Goal: Task Accomplishment & Management: Complete application form

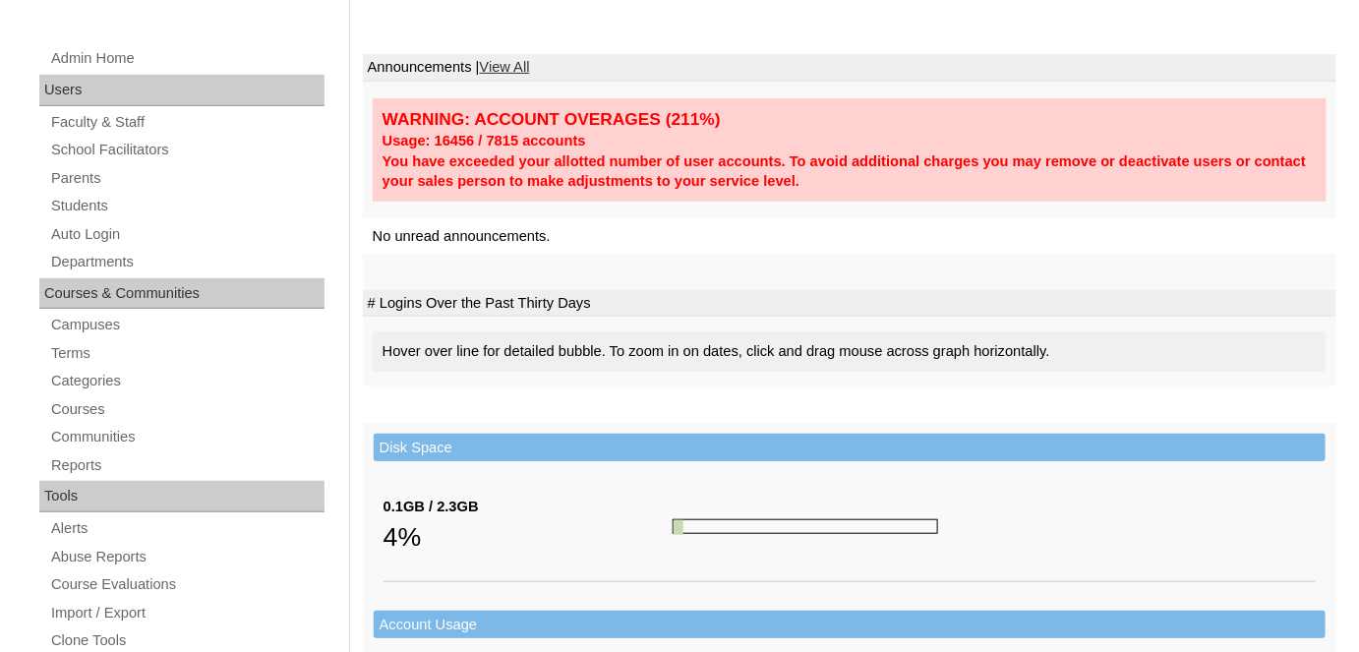
scroll to position [231, 0]
click at [129, 174] on link "Parents" at bounding box center [186, 177] width 275 height 25
drag, startPoint x: 123, startPoint y: 188, endPoint x: 93, endPoint y: 199, distance: 31.4
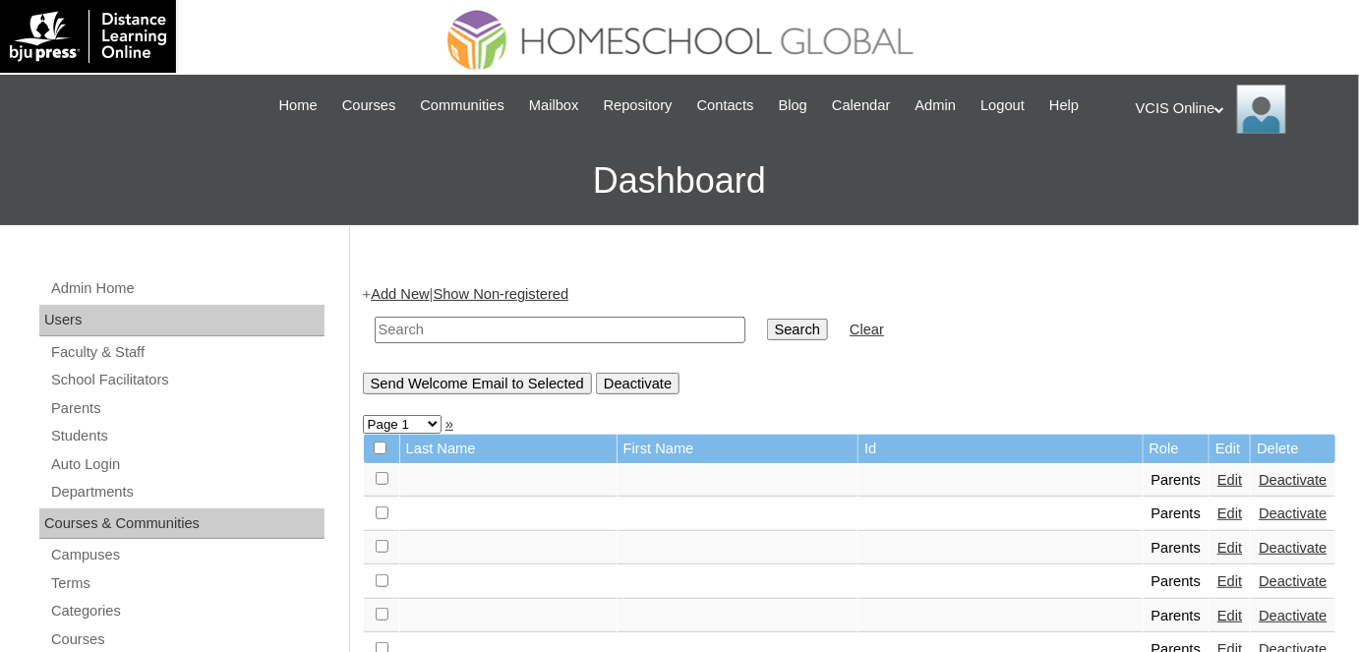
click at [637, 323] on input "text" at bounding box center [560, 330] width 371 height 27
paste input "VCIS013-1A-SA2025"
type input "VCIS013-1A-SA2025"
click at [767, 319] on input "Search" at bounding box center [797, 330] width 61 height 22
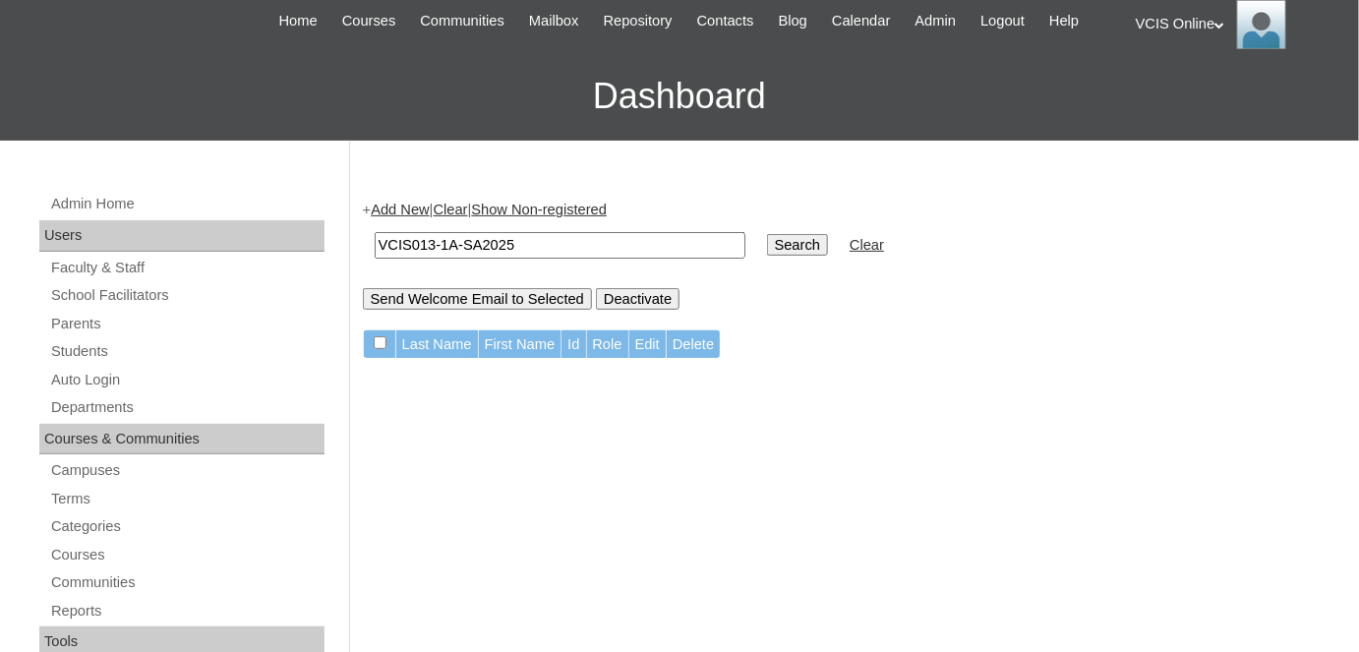
scroll to position [86, 0]
click at [85, 355] on link "Students" at bounding box center [186, 350] width 275 height 25
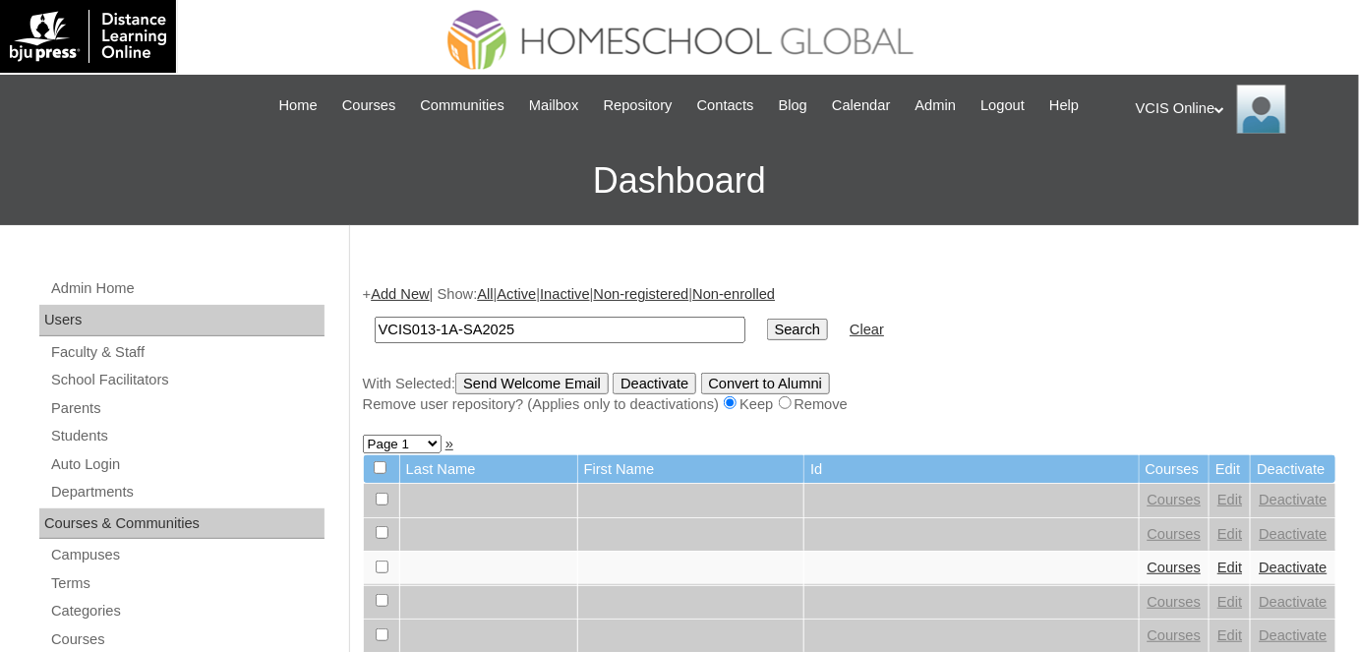
type input "VCIS013-1A-SA2025"
click at [767, 319] on input "Search" at bounding box center [797, 330] width 61 height 22
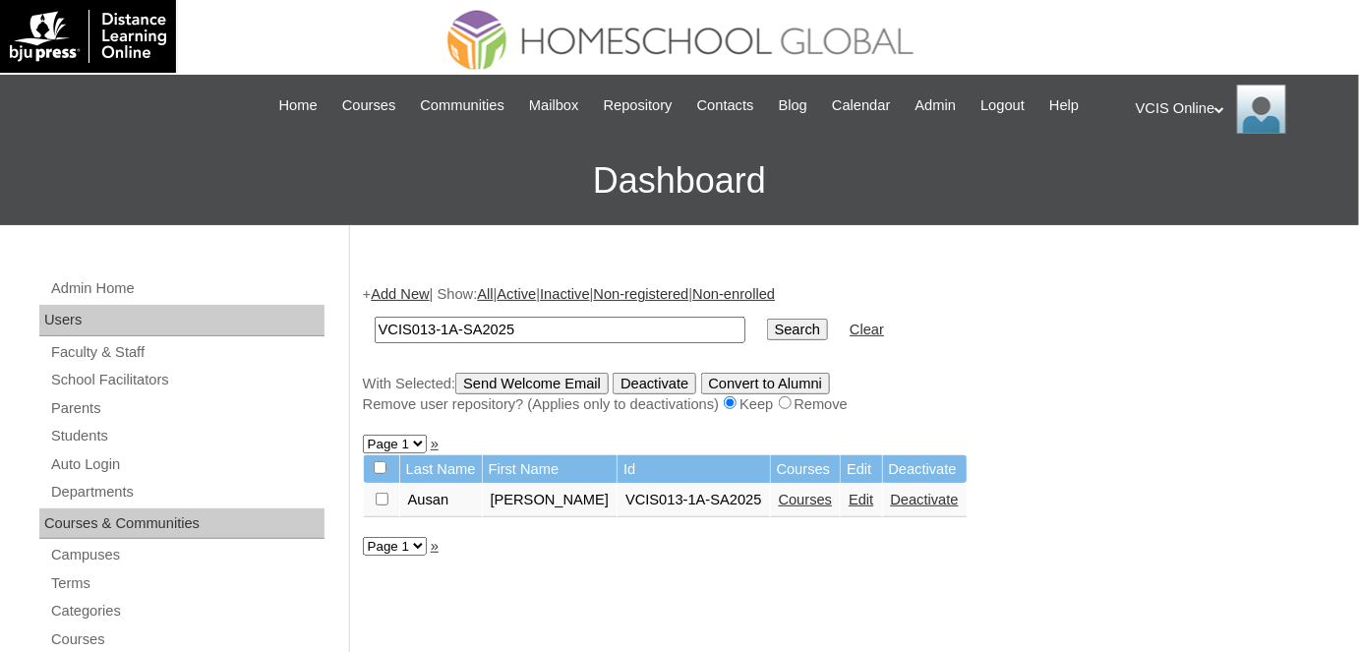
scroll to position [63, 0]
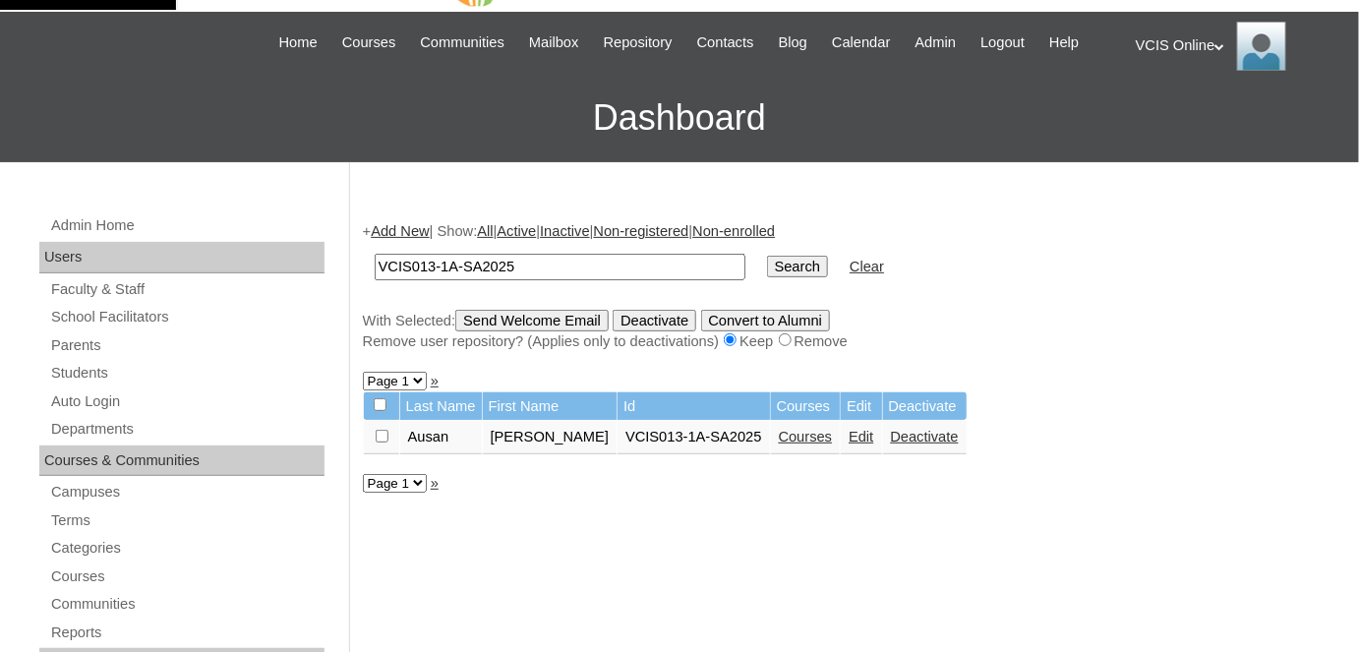
click at [779, 431] on link "Courses" at bounding box center [806, 437] width 54 height 16
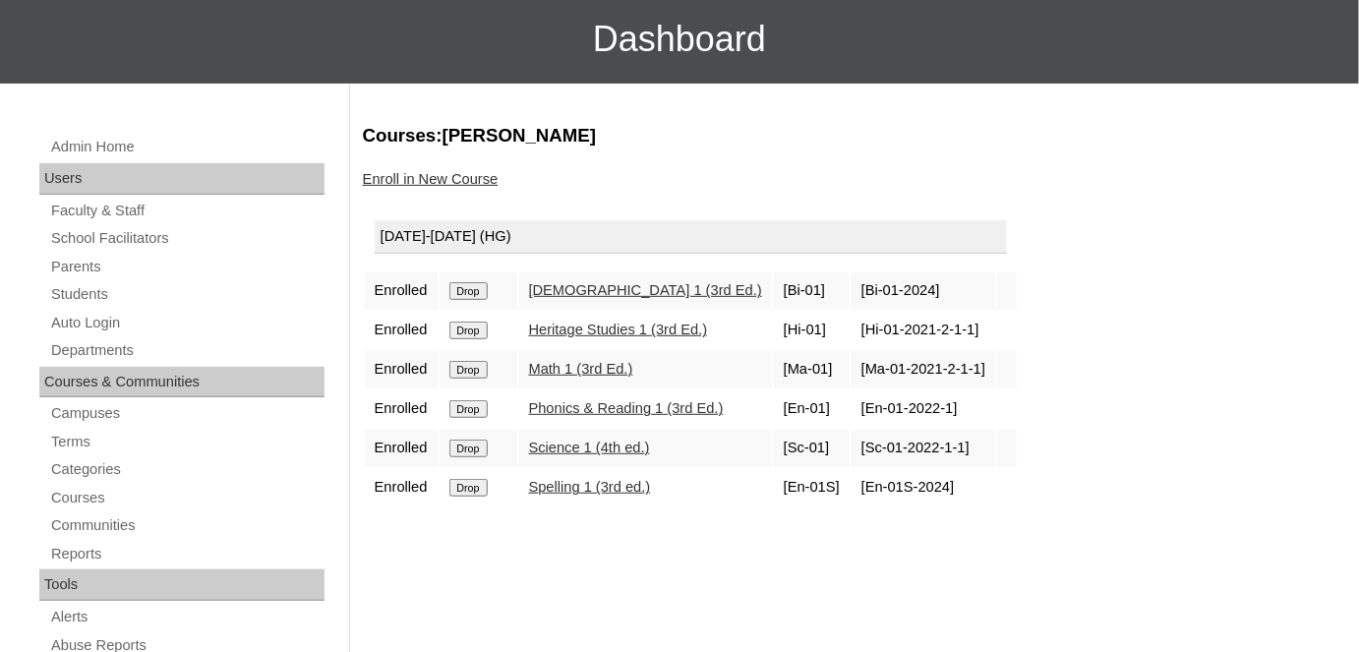
scroll to position [236, 0]
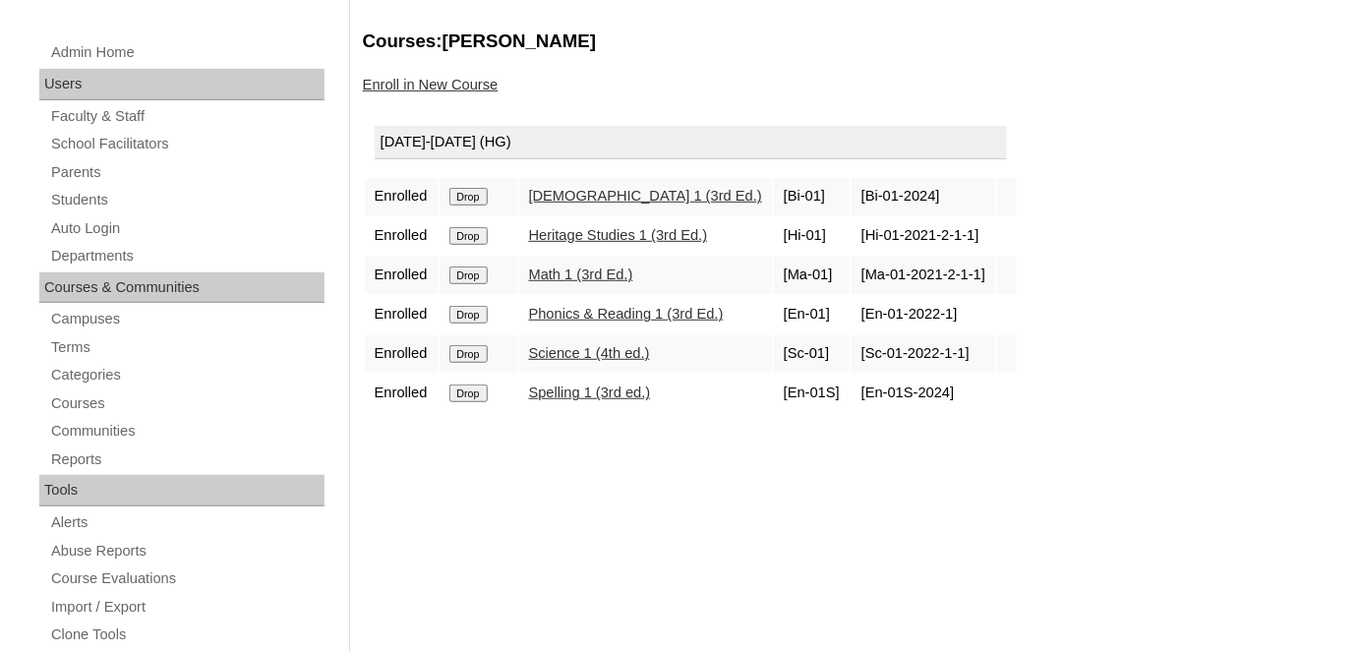
click at [441, 90] on link "Enroll in New Course" at bounding box center [431, 85] width 136 height 16
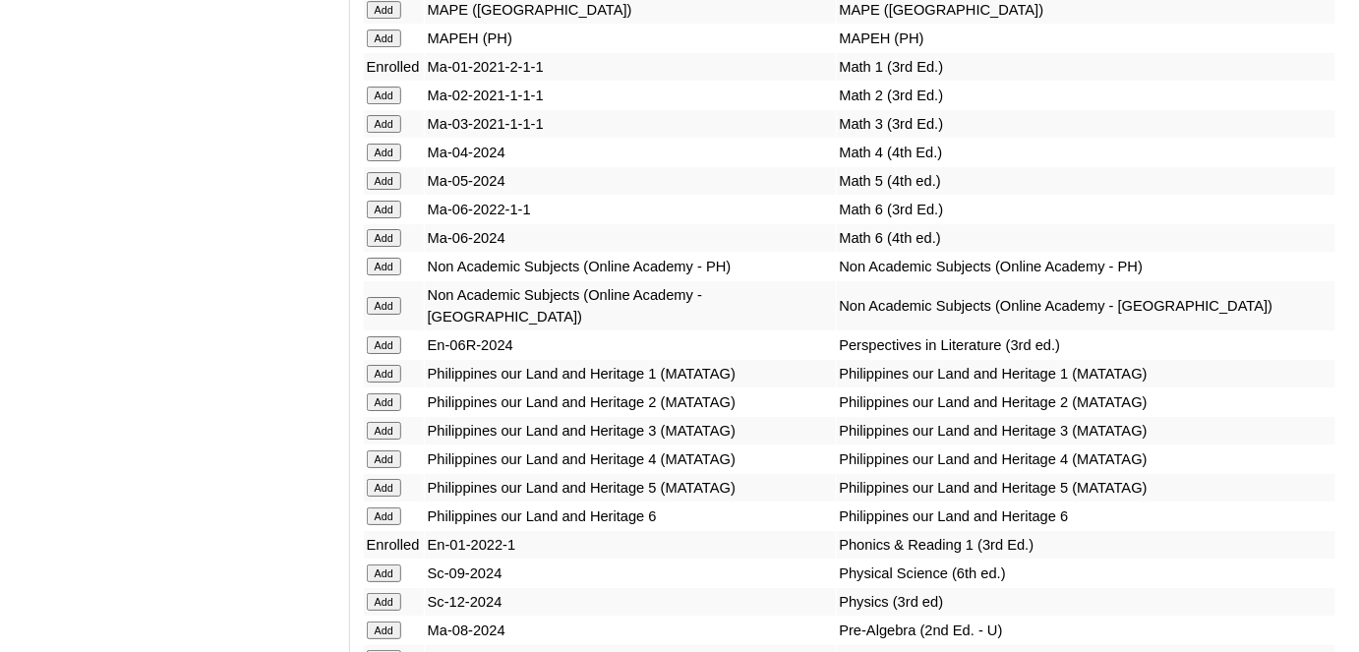
scroll to position [7182, 0]
drag, startPoint x: 790, startPoint y: 87, endPoint x: 246, endPoint y: 378, distance: 617.0
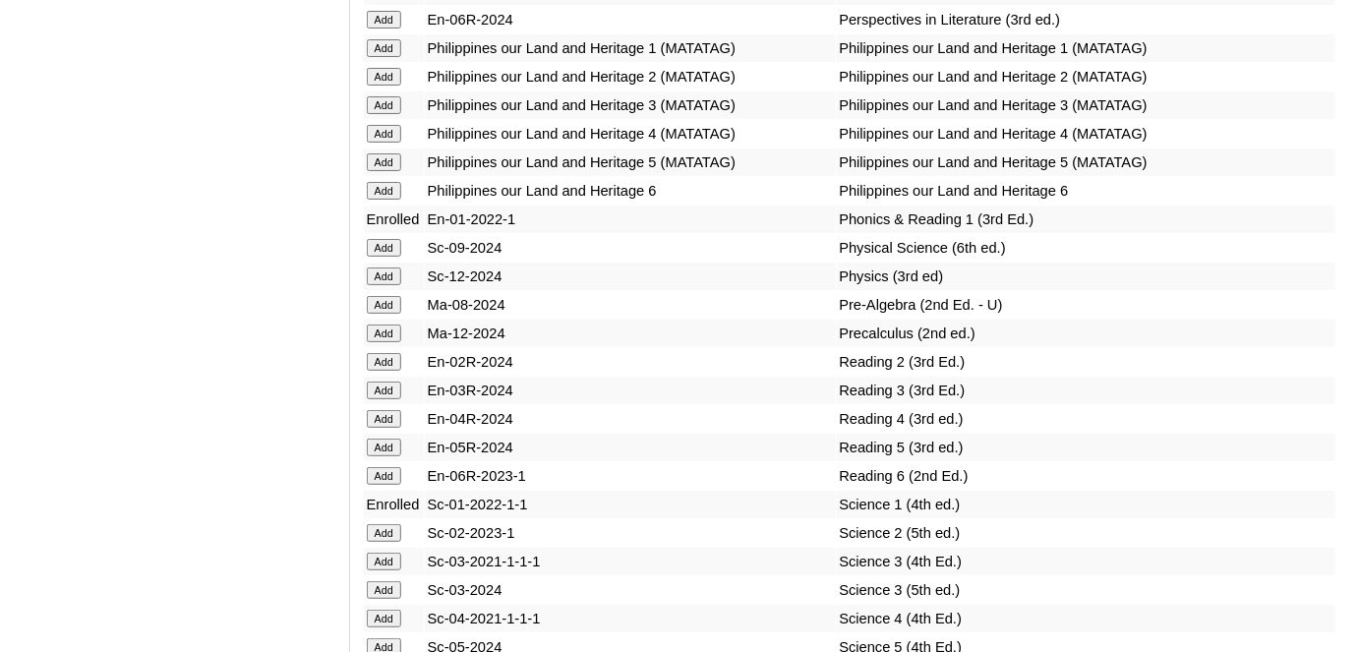
scroll to position [7525, 0]
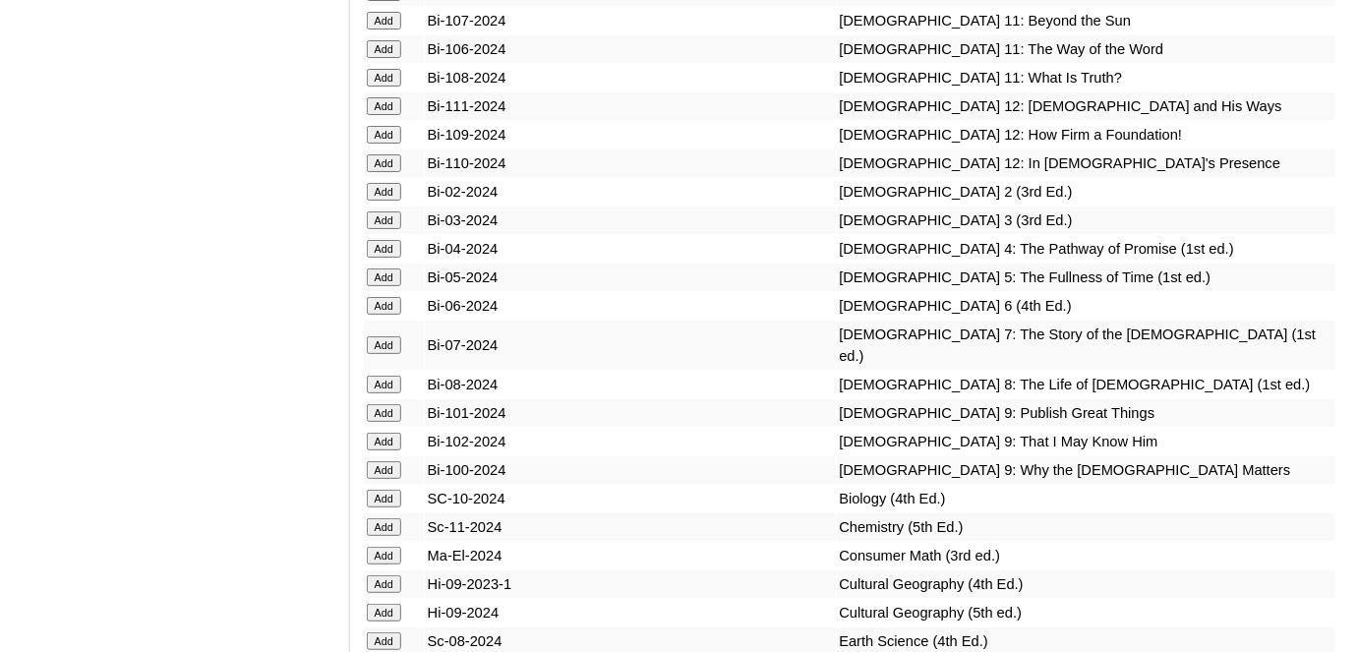
scroll to position [4886, 0]
